Goal: Purchase product/service

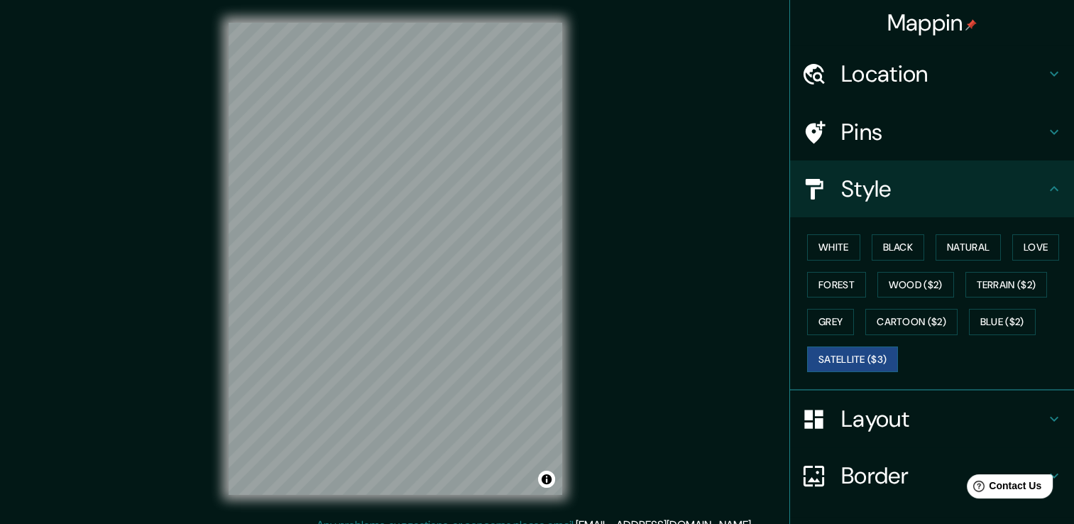
click at [890, 65] on h4 "Location" at bounding box center [943, 74] width 204 height 28
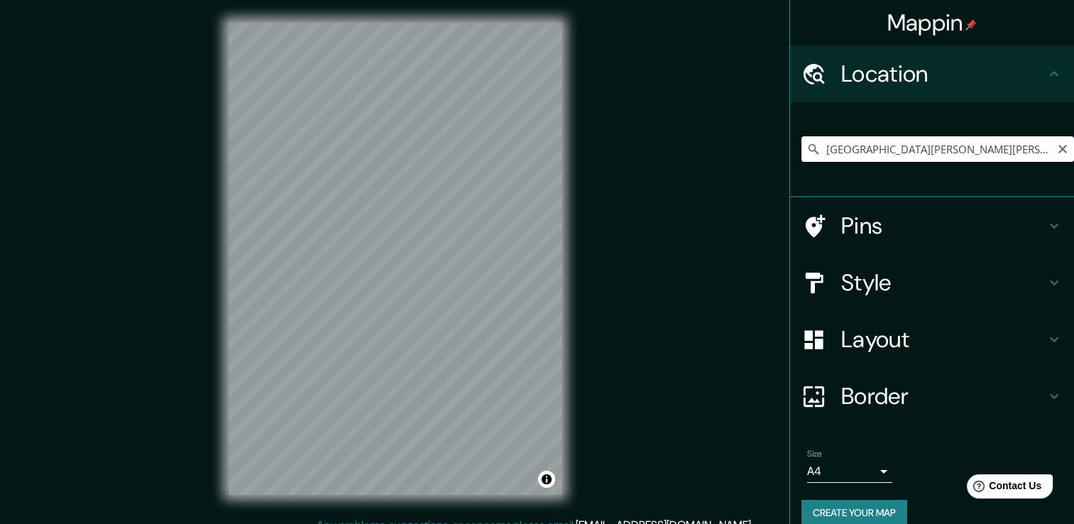
click at [887, 143] on input "[GEOGRAPHIC_DATA][PERSON_NAME][PERSON_NAME], [GEOGRAPHIC_DATA], [GEOGRAPHIC_DAT…" at bounding box center [937, 149] width 273 height 26
click at [883, 293] on h4 "Style" at bounding box center [943, 282] width 204 height 28
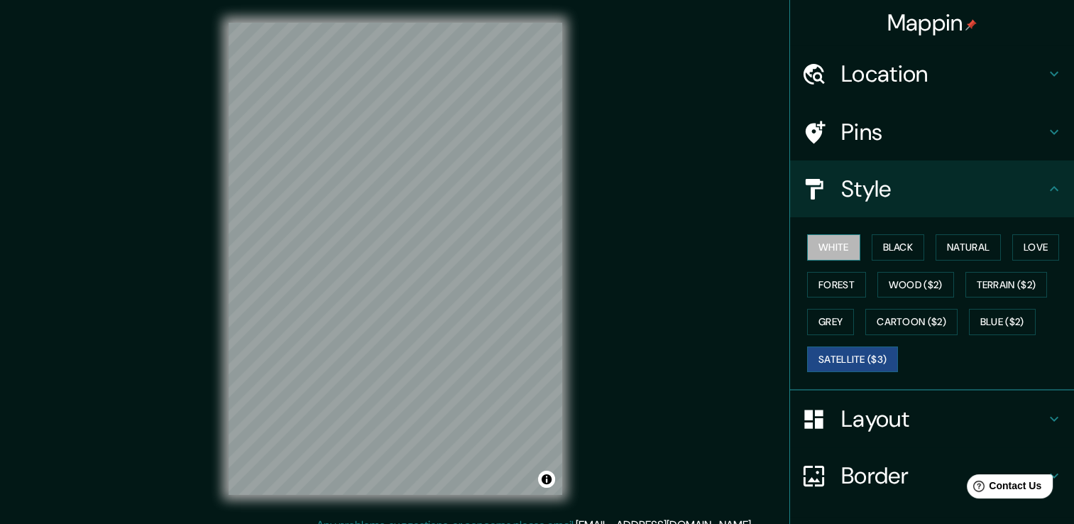
click at [826, 250] on button "White" at bounding box center [833, 247] width 53 height 26
click at [882, 250] on button "Black" at bounding box center [898, 247] width 53 height 26
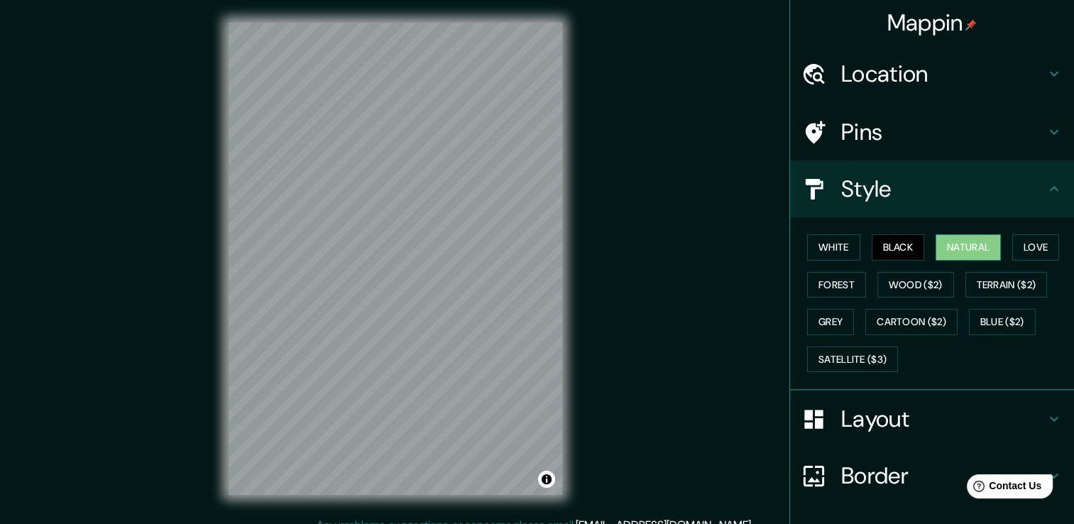
click at [966, 241] on button "Natural" at bounding box center [968, 247] width 65 height 26
click at [1032, 238] on button "Love" at bounding box center [1035, 247] width 47 height 26
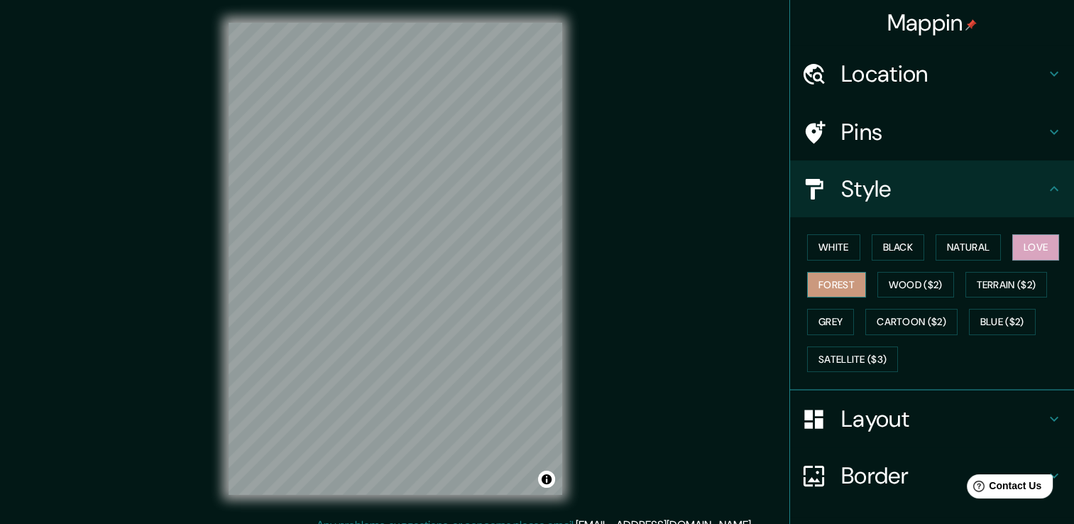
click at [832, 292] on button "Forest" at bounding box center [836, 285] width 59 height 26
click at [826, 256] on button "White" at bounding box center [833, 247] width 53 height 26
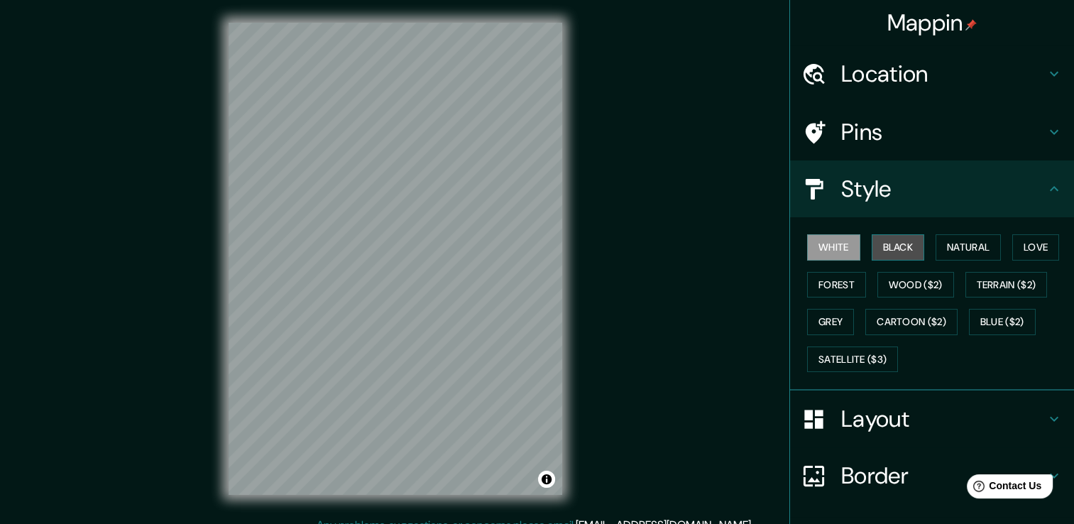
click at [883, 258] on button "Black" at bounding box center [898, 247] width 53 height 26
click at [824, 246] on button "White" at bounding box center [833, 247] width 53 height 26
click at [1019, 253] on button "Love" at bounding box center [1035, 247] width 47 height 26
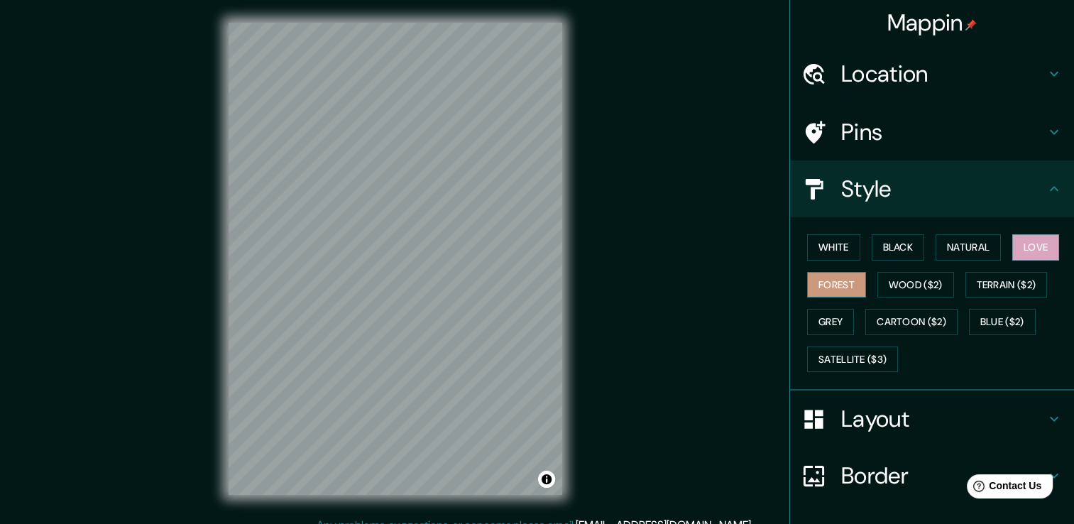
click at [831, 288] on button "Forest" at bounding box center [836, 285] width 59 height 26
click at [892, 290] on button "Wood ($2)" at bounding box center [915, 285] width 77 height 26
click at [1027, 256] on button "Love" at bounding box center [1035, 247] width 47 height 26
click at [841, 478] on h4 "Border" at bounding box center [943, 475] width 204 height 28
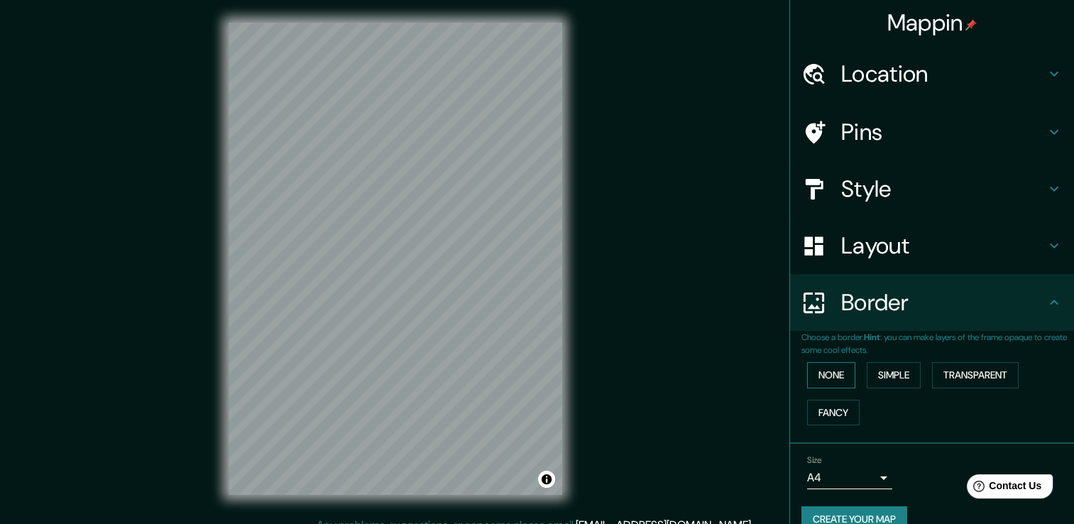
click at [821, 380] on button "None" at bounding box center [831, 375] width 48 height 26
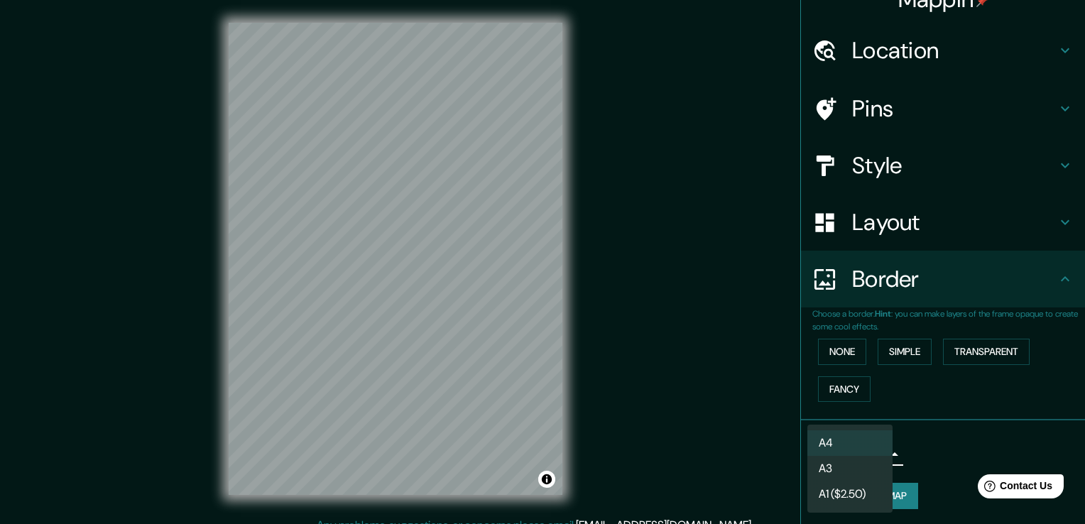
click at [854, 453] on body "Mappin Location [GEOGRAPHIC_DATA][PERSON_NAME][PERSON_NAME], [GEOGRAPHIC_DATA],…" at bounding box center [542, 262] width 1085 height 524
click at [848, 471] on li "A3" at bounding box center [849, 469] width 85 height 26
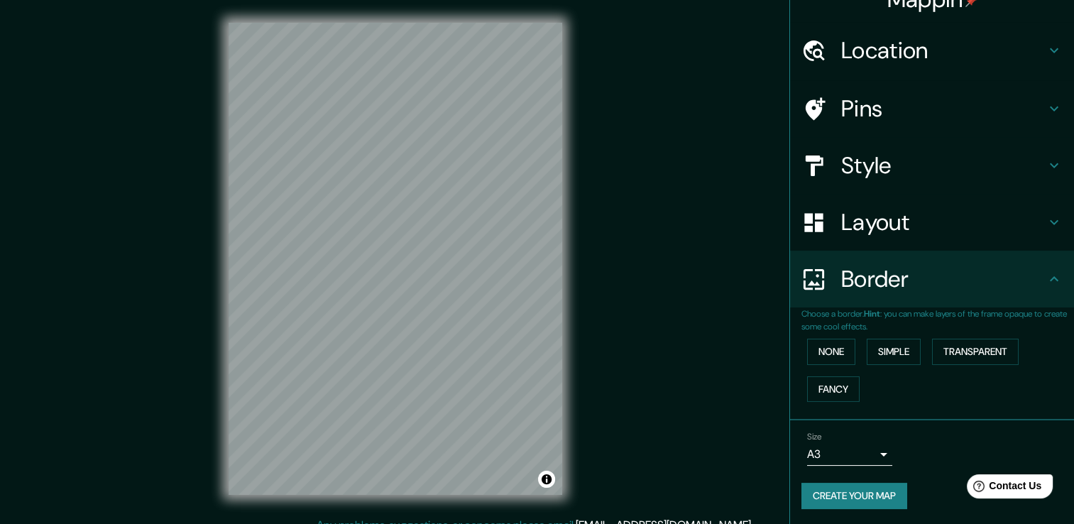
click at [862, 151] on h4 "Style" at bounding box center [943, 165] width 204 height 28
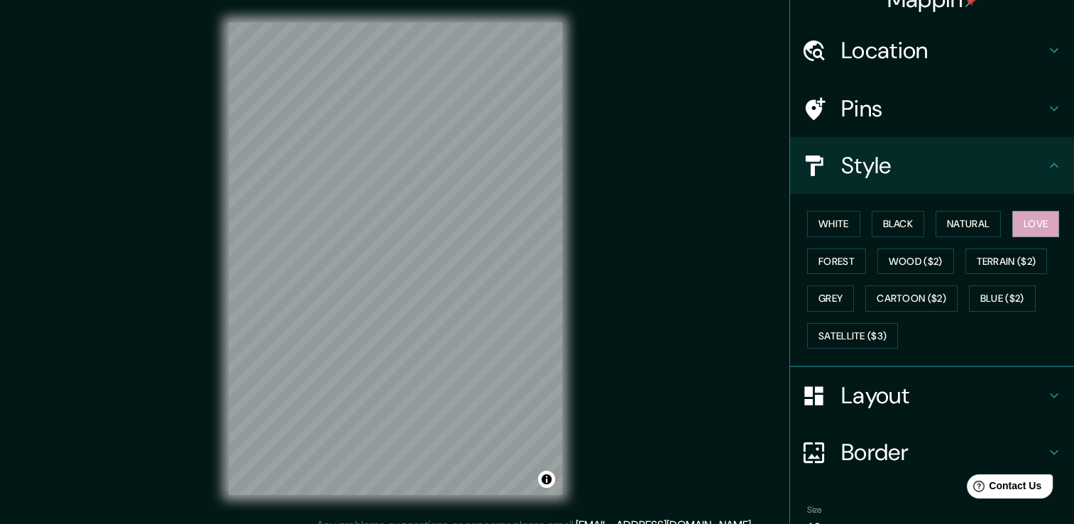
click at [790, 223] on div "White Black Natural Love Forest Wood ($2) Terrain ($2) Grey Cartoon ($2) Blue (…" at bounding box center [932, 280] width 284 height 173
click at [826, 223] on button "White" at bounding box center [833, 224] width 53 height 26
click at [889, 221] on button "Black" at bounding box center [898, 224] width 53 height 26
click at [836, 224] on button "White" at bounding box center [833, 224] width 53 height 26
